Goal: Information Seeking & Learning: Learn about a topic

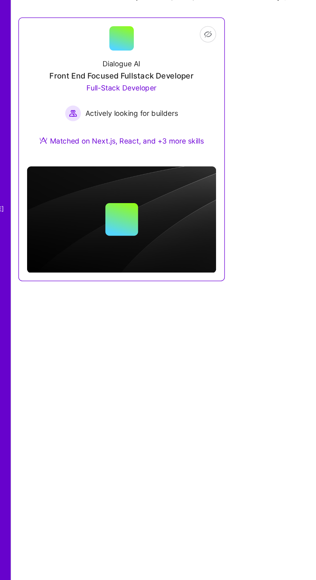
click at [61, 137] on div "Dialogue AI Front End Focused Fullstack Developer Full-Stack Developer Actively…" at bounding box center [108, 159] width 119 height 68
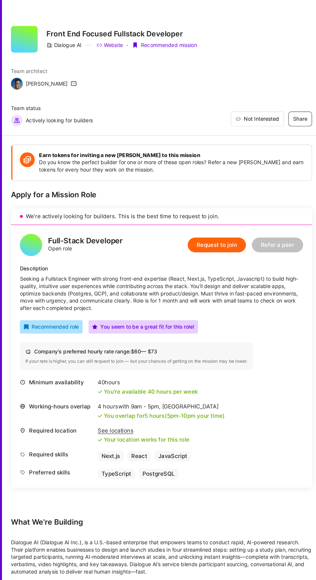
click at [275, 102] on span "Not Interested" at bounding box center [264, 103] width 31 height 6
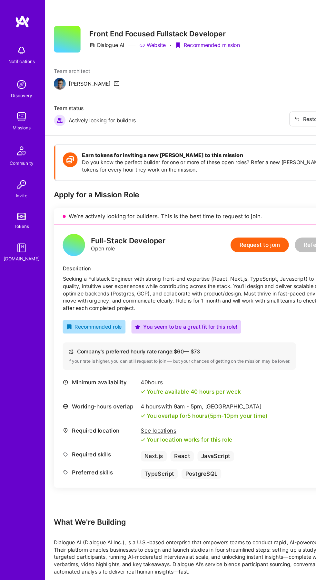
click at [17, 192] on link "Tokens" at bounding box center [19, 191] width 40 height 18
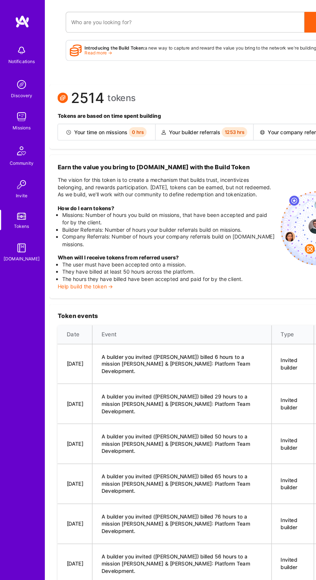
click at [14, 107] on img at bounding box center [18, 101] width 13 height 13
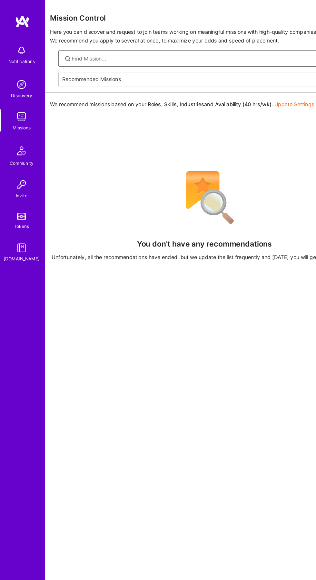
click at [81, 52] on input at bounding box center [180, 51] width 237 height 6
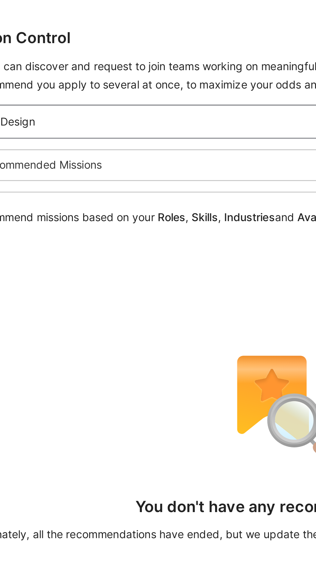
type input "Design"
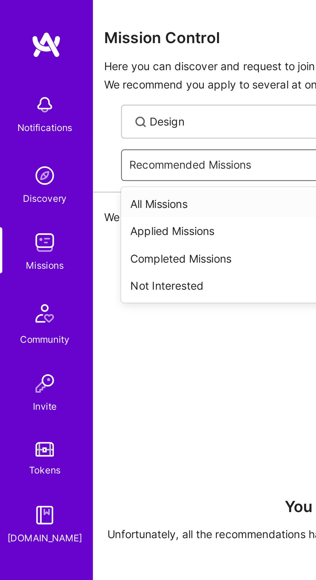
click at [61, 83] on div "All Missions" at bounding box center [177, 86] width 253 height 12
